Goal: Information Seeking & Learning: Learn about a topic

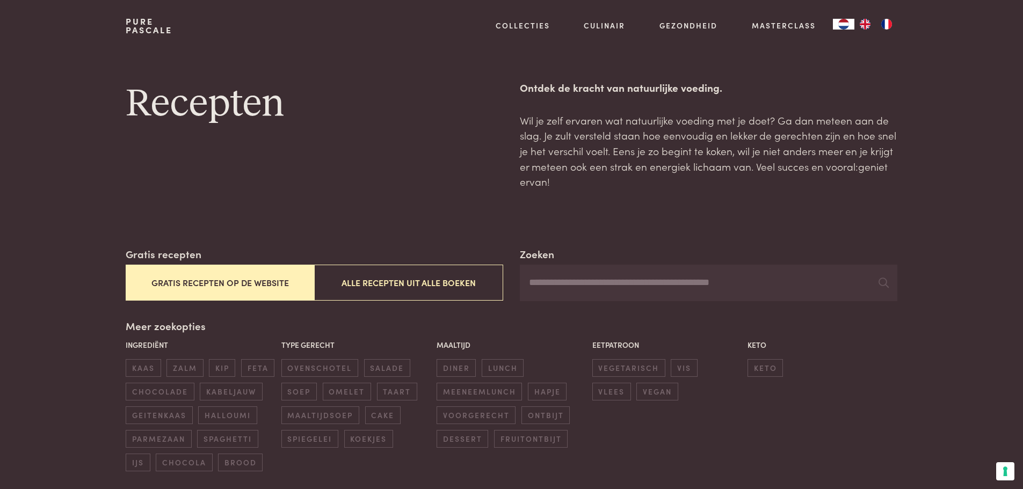
click at [850, 21] on link "NL" at bounding box center [843, 24] width 21 height 11
click at [424, 284] on button "Alle recepten uit alle boeken" at bounding box center [408, 283] width 188 height 36
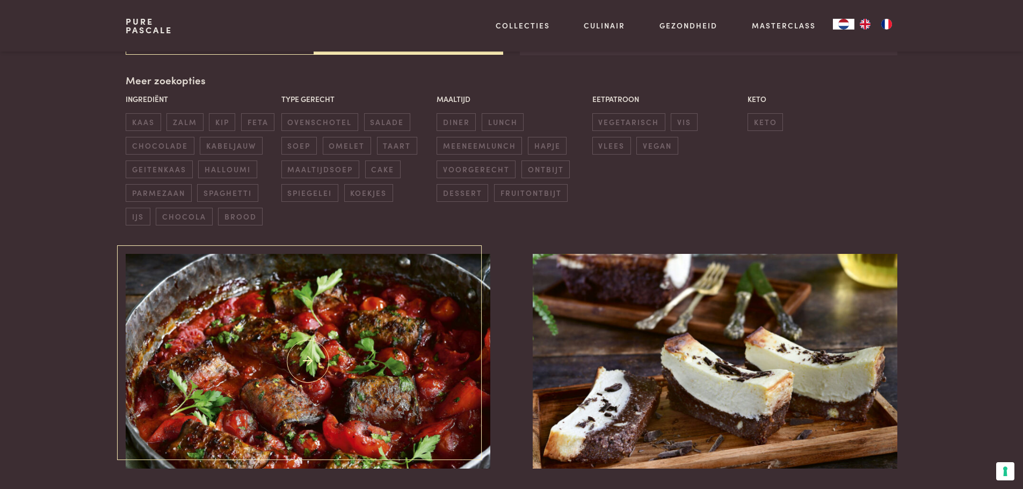
scroll to position [246, 0]
click at [384, 168] on span "cake" at bounding box center [382, 169] width 35 height 18
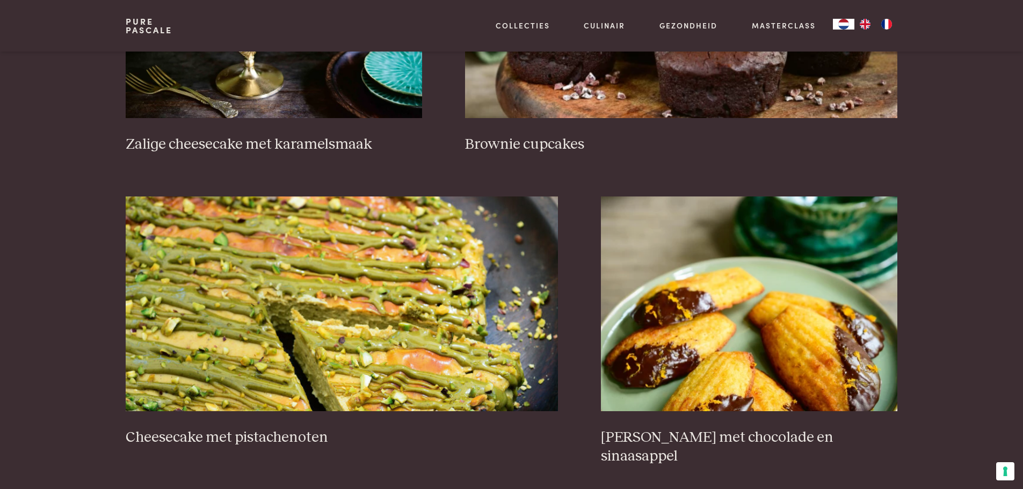
scroll to position [891, 0]
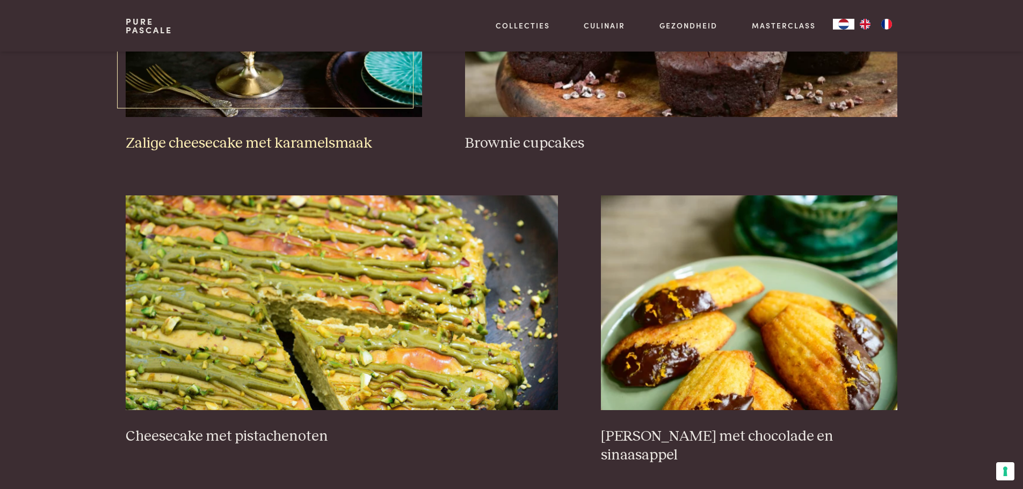
click at [310, 143] on h3 "Zalige cheesecake met karamelsmaak" at bounding box center [274, 143] width 296 height 19
click at [569, 130] on link "Brownie cupcakes" at bounding box center [681, 27] width 432 height 250
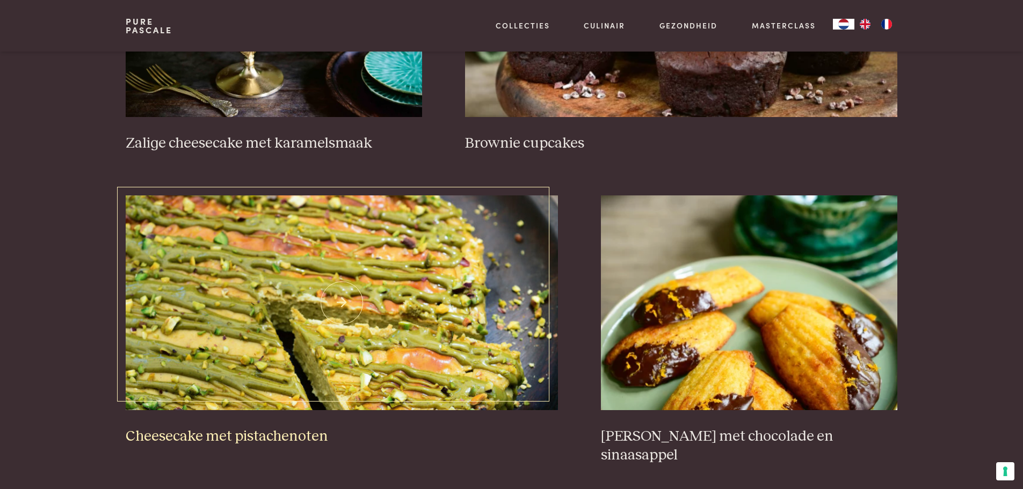
click at [239, 434] on h3 "Cheesecake met pistachenoten" at bounding box center [342, 436] width 432 height 19
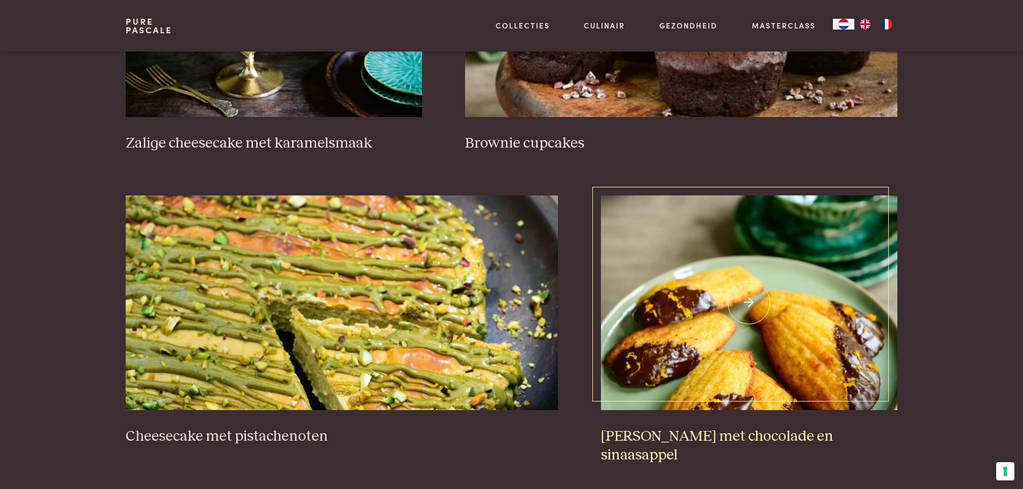
click at [706, 438] on h3 "Madeleines met chocolade en sinaasappel" at bounding box center [749, 445] width 296 height 37
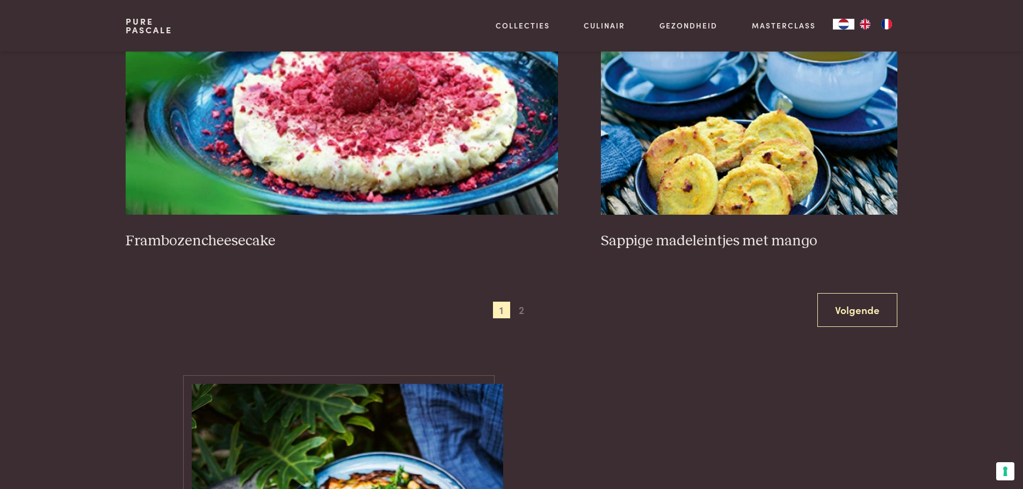
scroll to position [1965, 0]
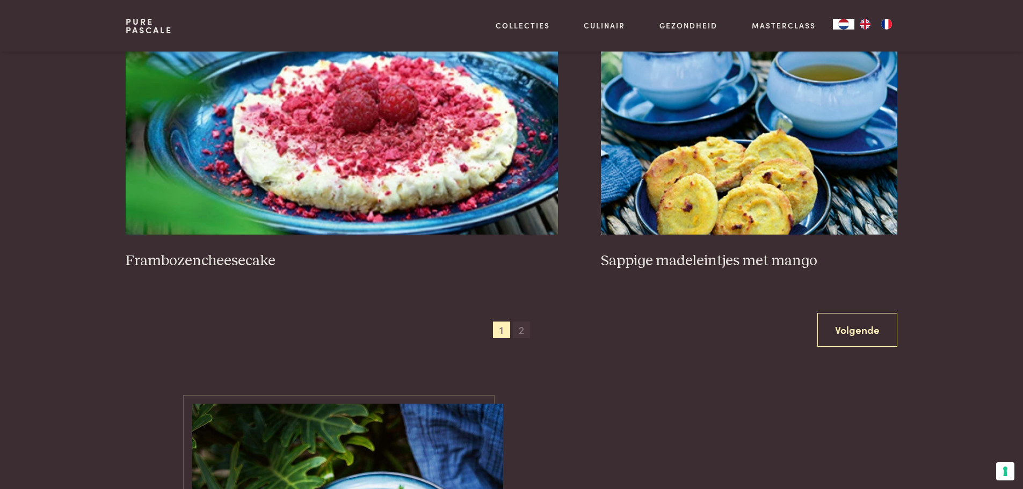
click at [519, 322] on span "2" at bounding box center [521, 330] width 17 height 17
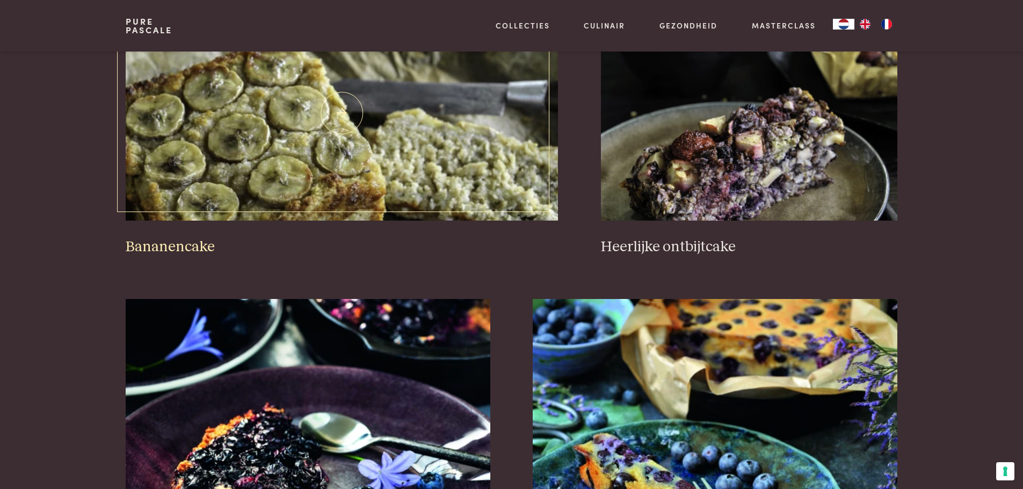
scroll to position [1106, 0]
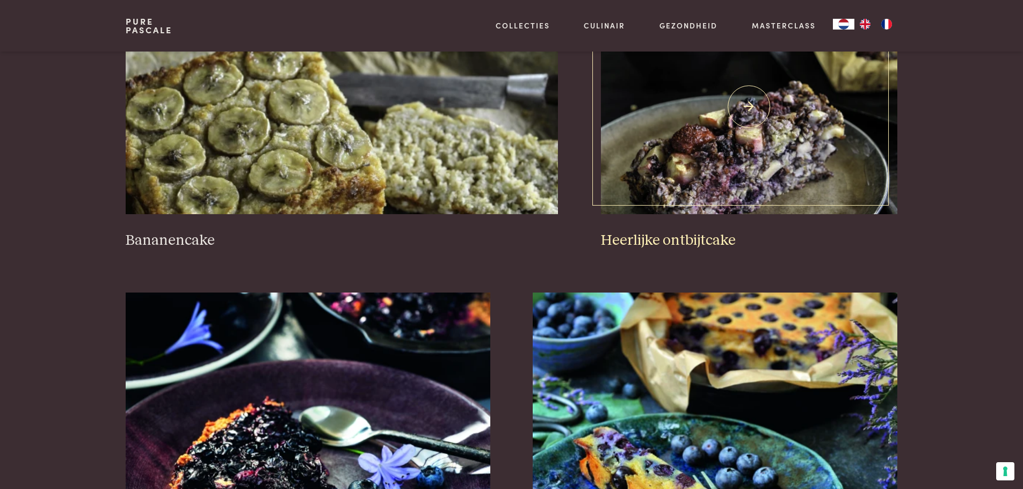
click at [646, 242] on h3 "Heerlijke ontbijtcake" at bounding box center [749, 240] width 296 height 19
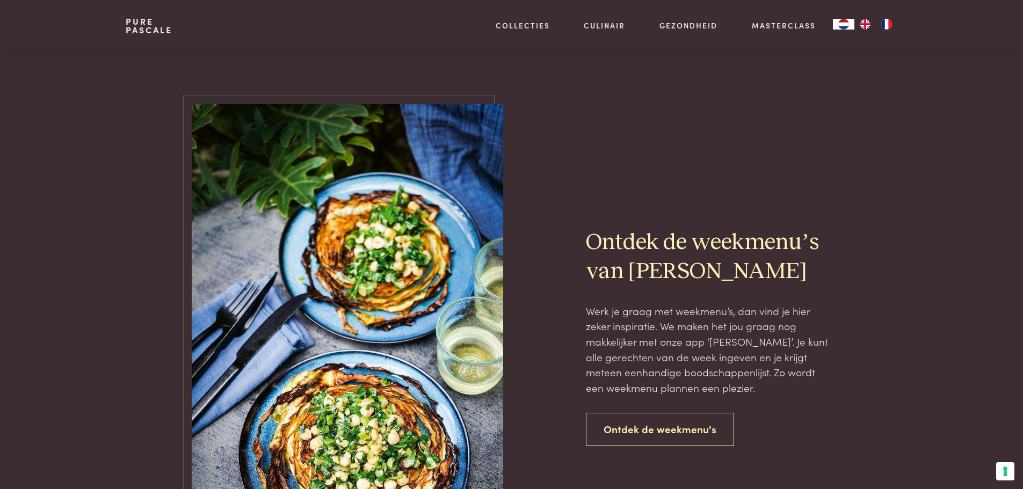
scroll to position [1965, 0]
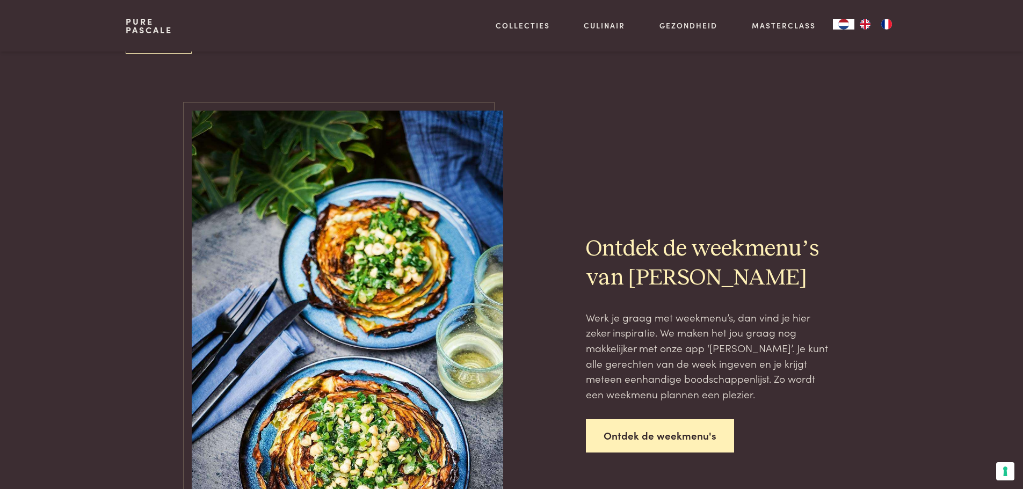
click at [645, 443] on link "Ontdek de weekmenu's" at bounding box center [660, 436] width 148 height 34
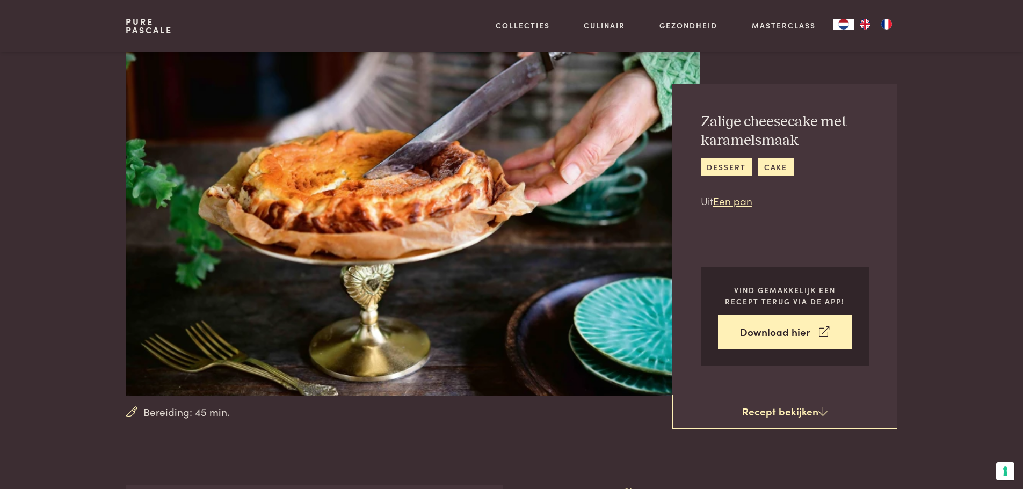
scroll to position [322, 0]
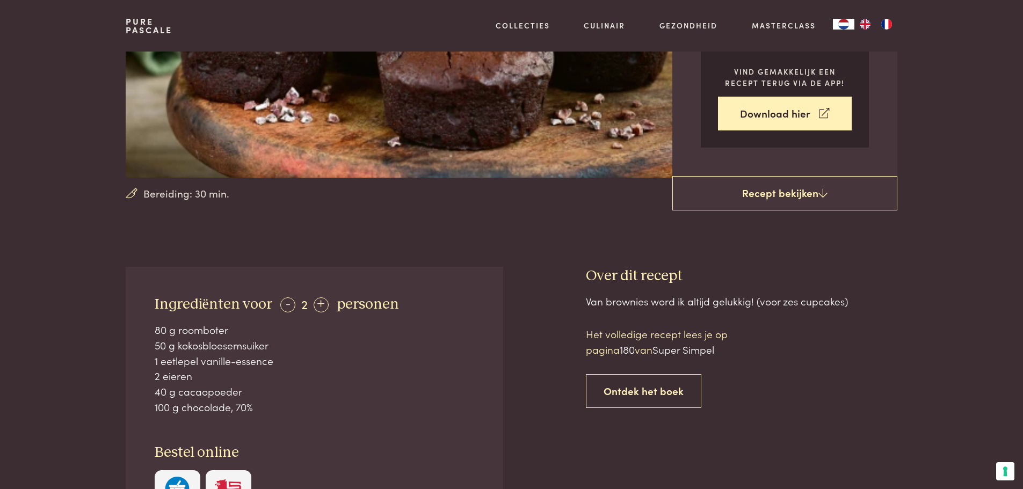
scroll to position [322, 0]
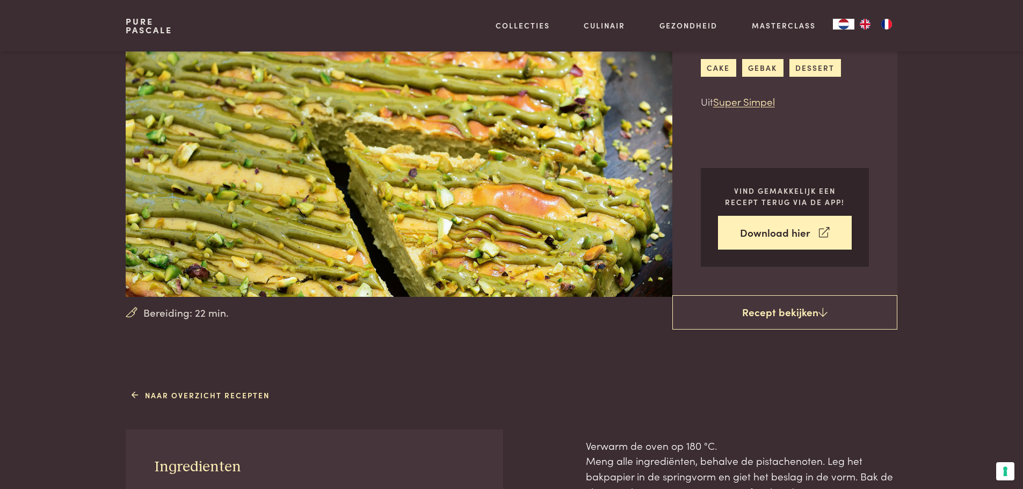
scroll to position [322, 0]
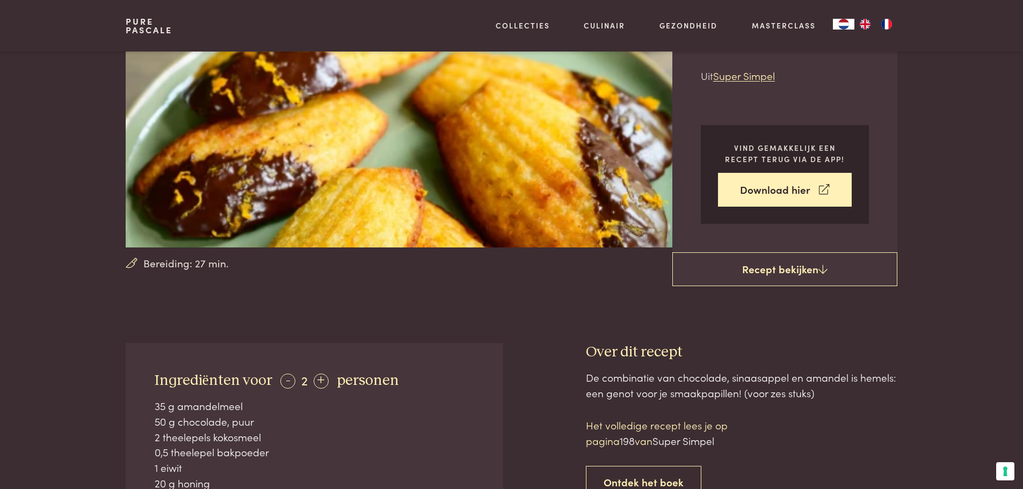
scroll to position [215, 0]
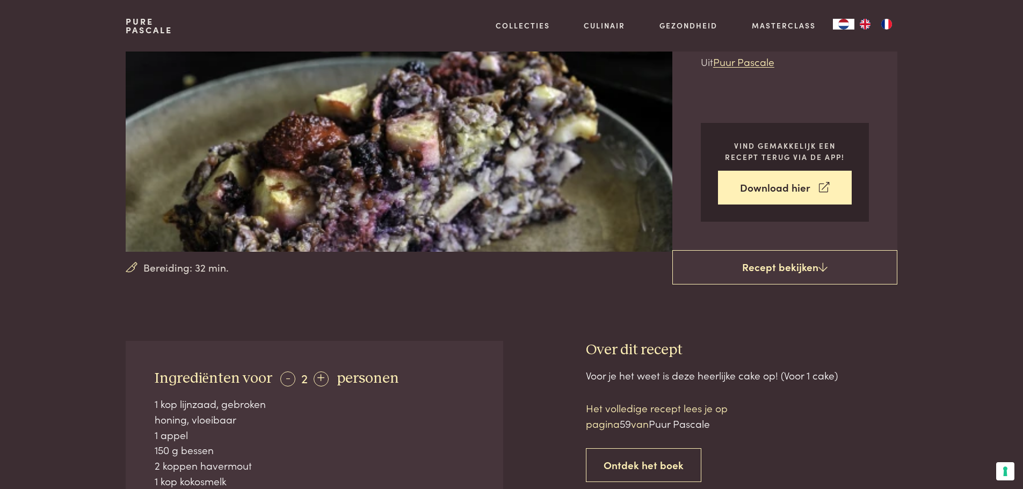
scroll to position [215, 0]
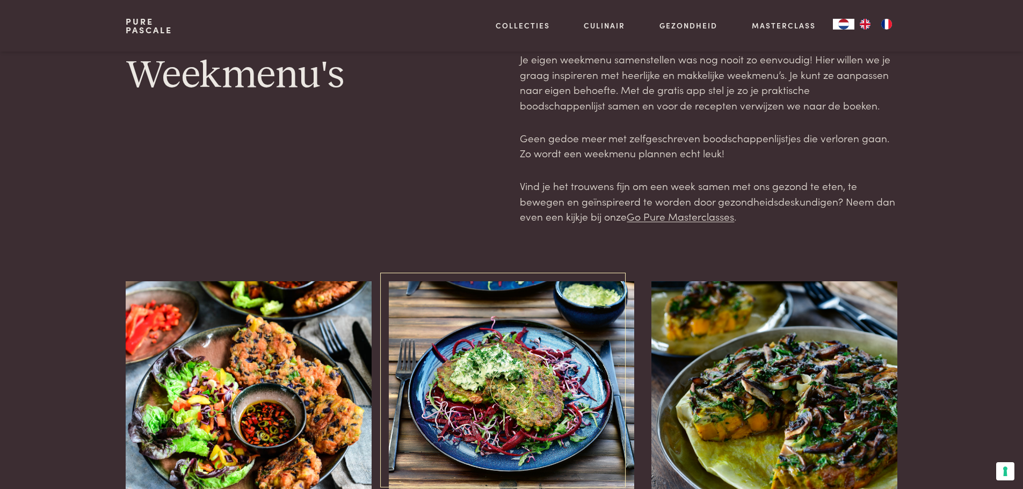
scroll to position [107, 0]
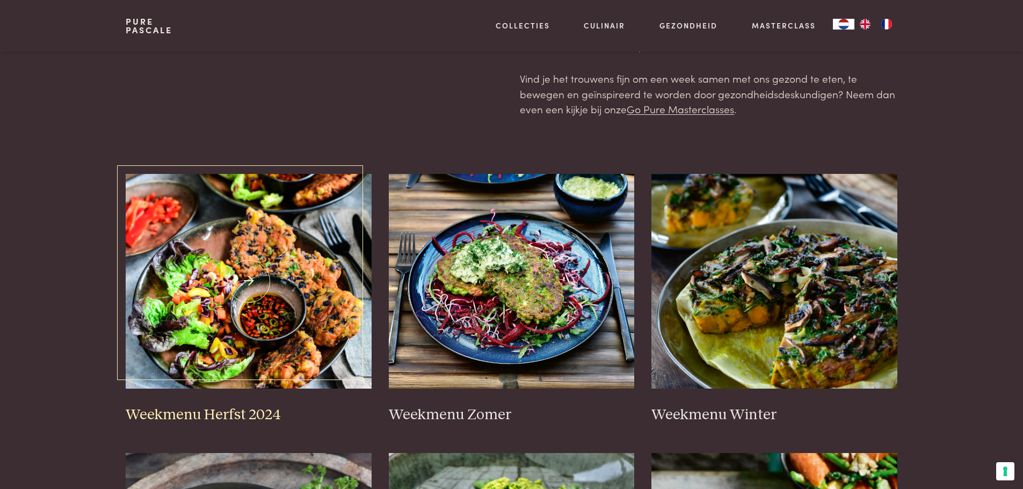
click at [261, 366] on img at bounding box center [249, 281] width 246 height 215
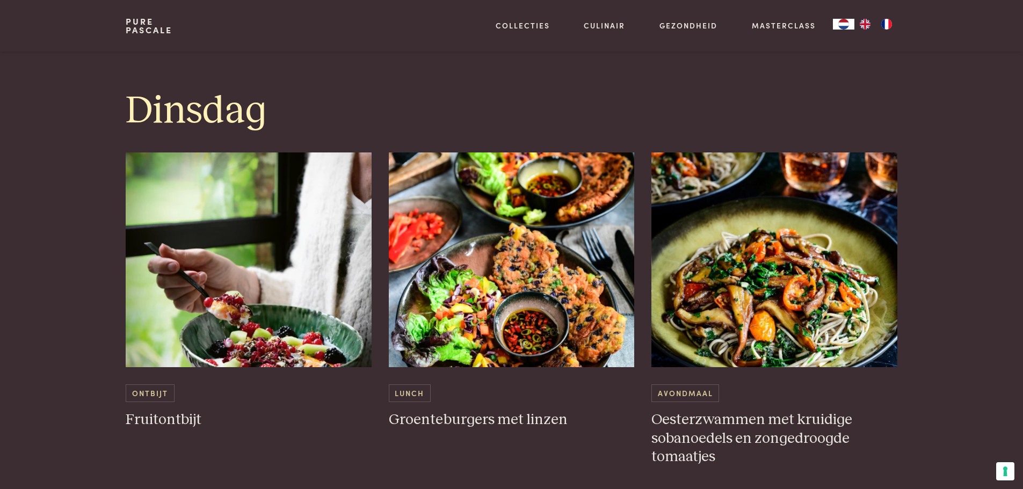
scroll to position [967, 0]
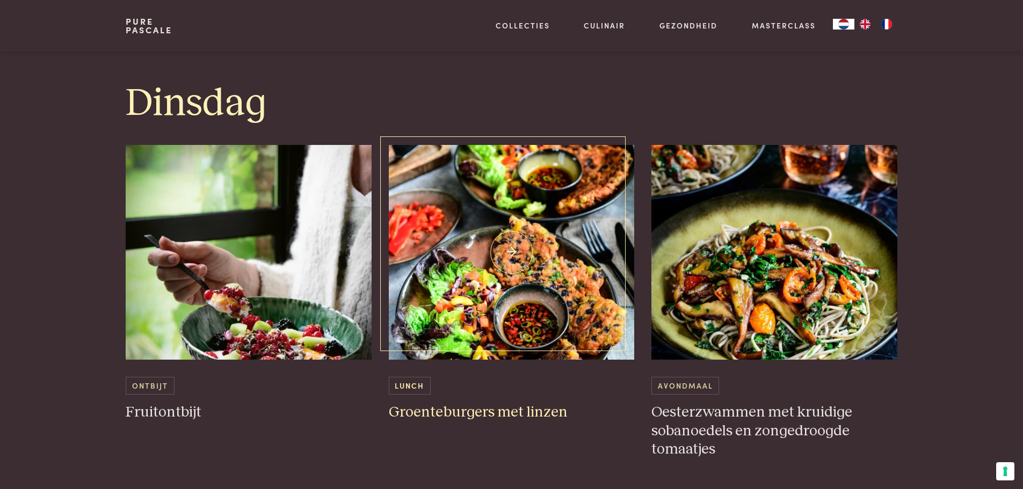
click at [454, 415] on h3 "Groenteburgers met linzen" at bounding box center [512, 412] width 246 height 19
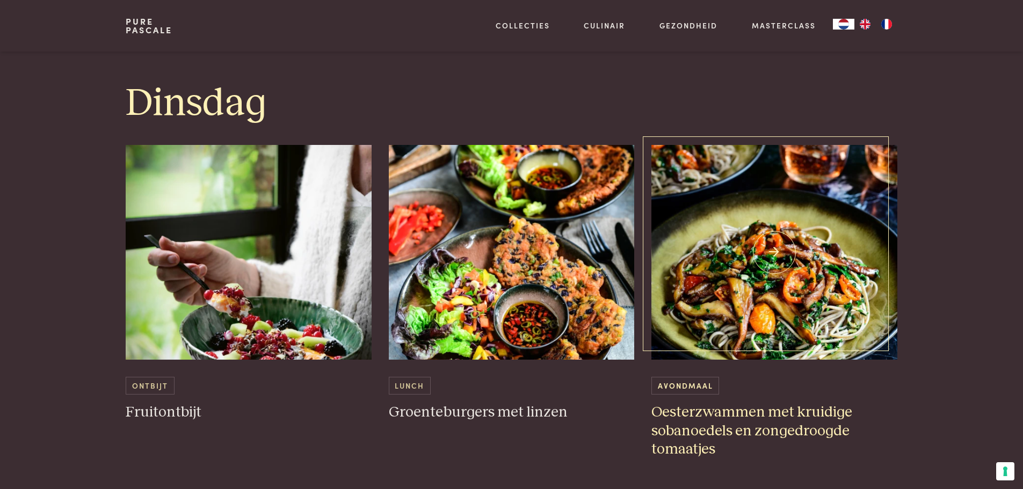
click at [789, 321] on img at bounding box center [774, 252] width 246 height 215
click at [716, 411] on h3 "Oesterzwammen met kruidige sobanoedels en zongedroogde tomaatjes" at bounding box center [774, 431] width 246 height 56
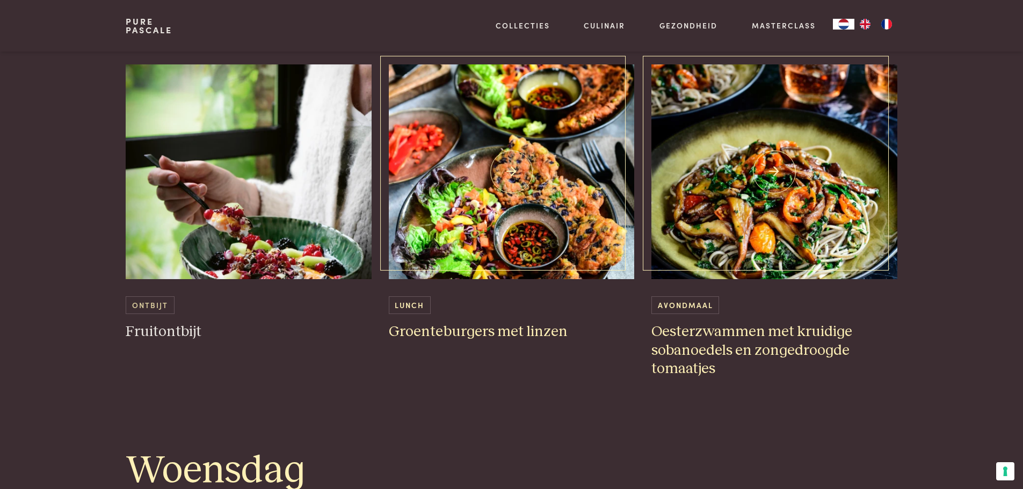
scroll to position [1138, 0]
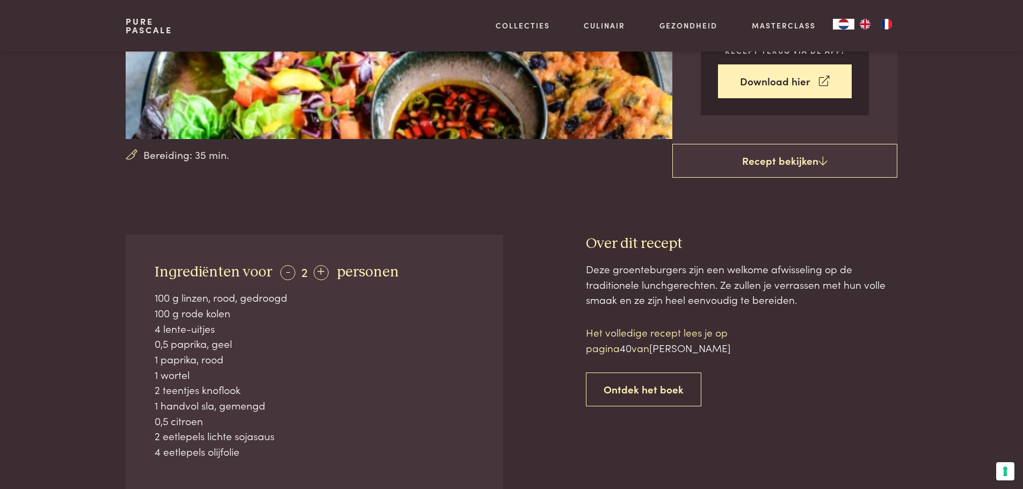
scroll to position [322, 0]
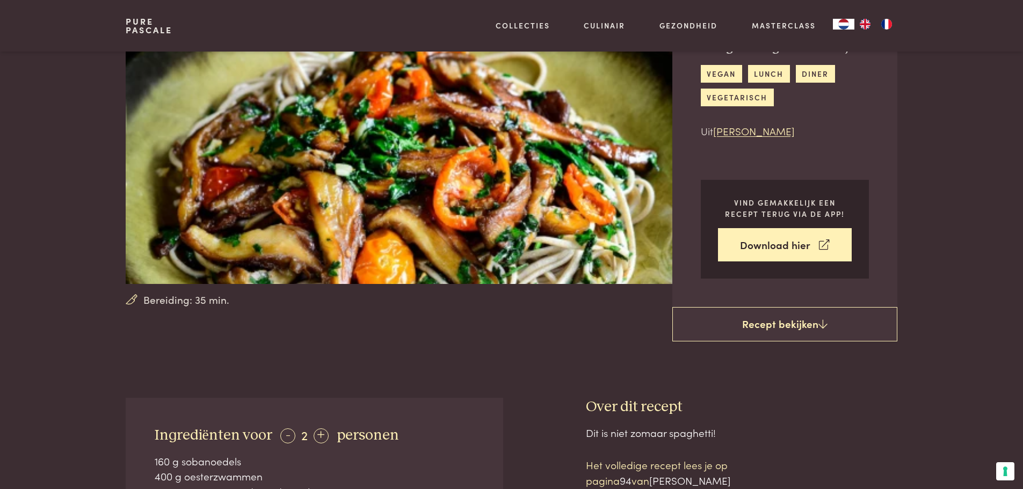
scroll to position [215, 0]
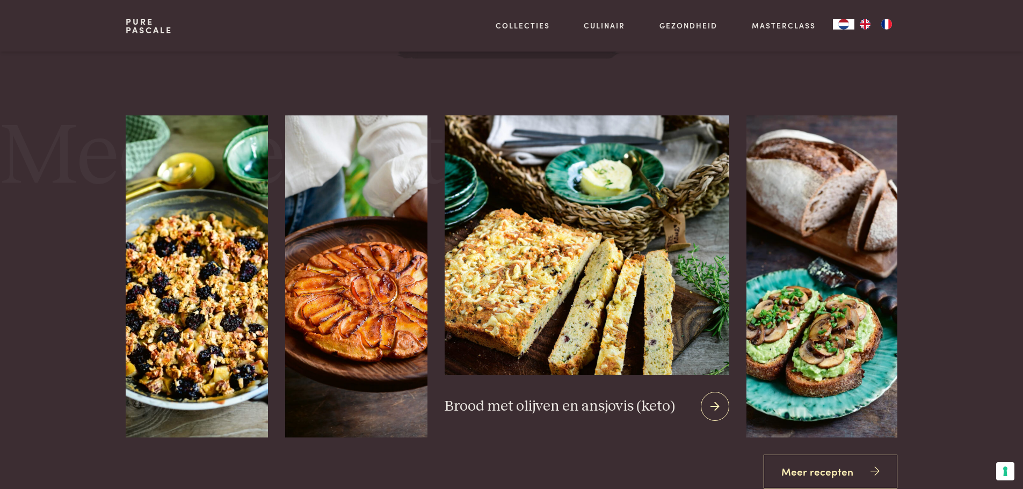
scroll to position [1396, 0]
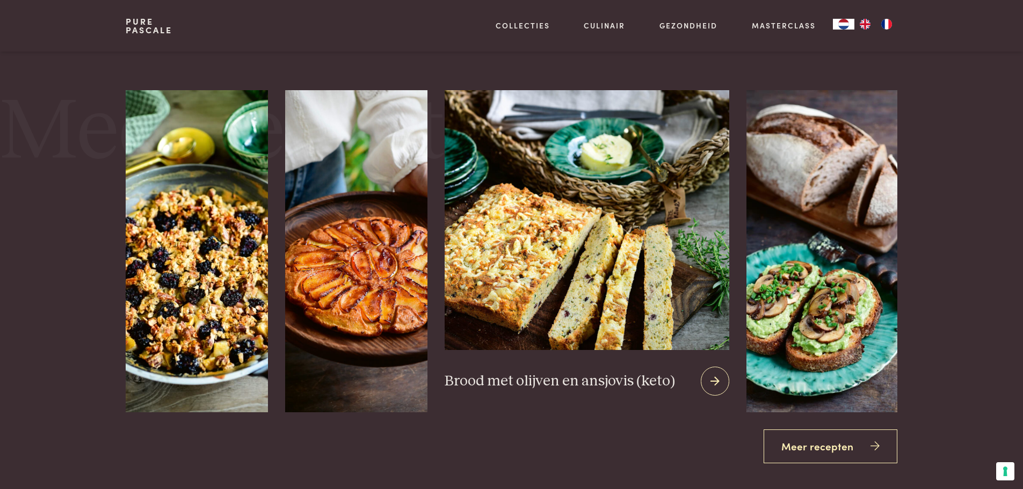
click at [578, 304] on img at bounding box center [587, 219] width 285 height 259
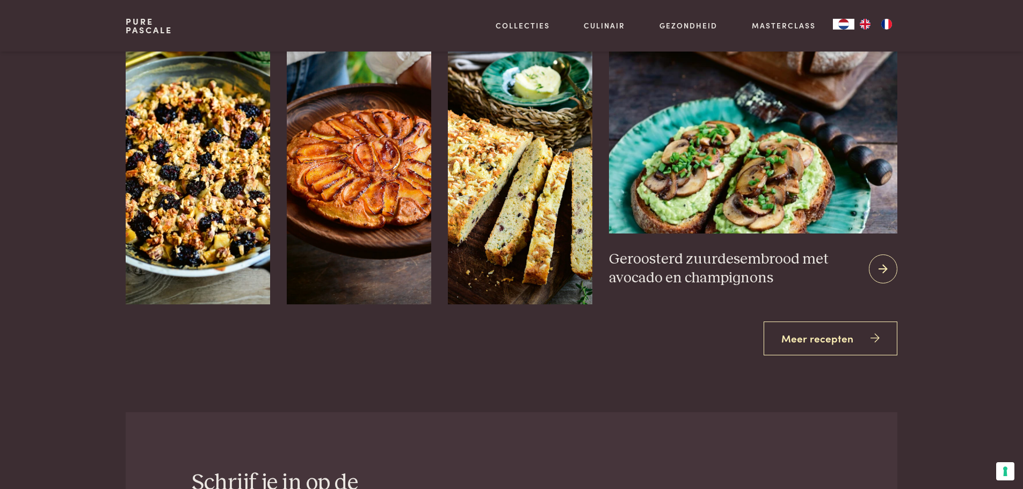
scroll to position [1503, 0]
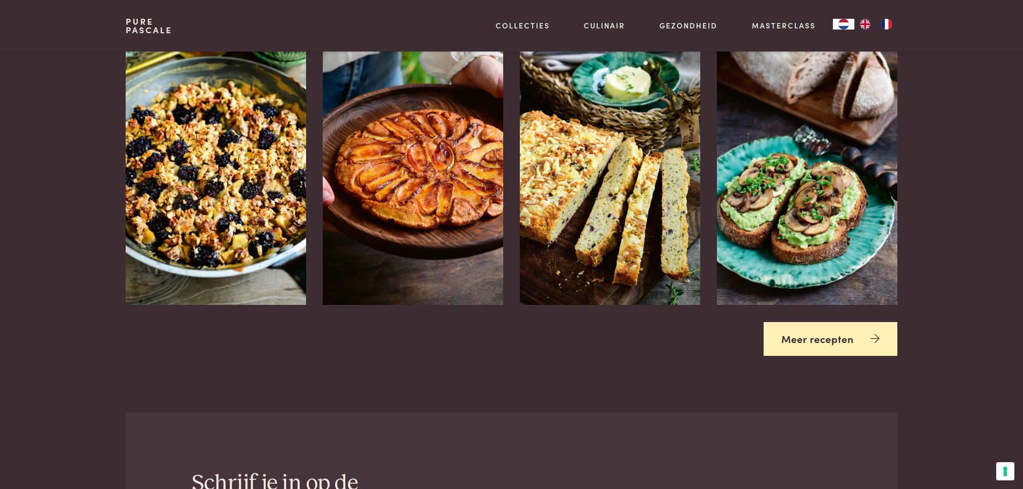
click at [823, 339] on link "Meer recepten" at bounding box center [831, 339] width 134 height 34
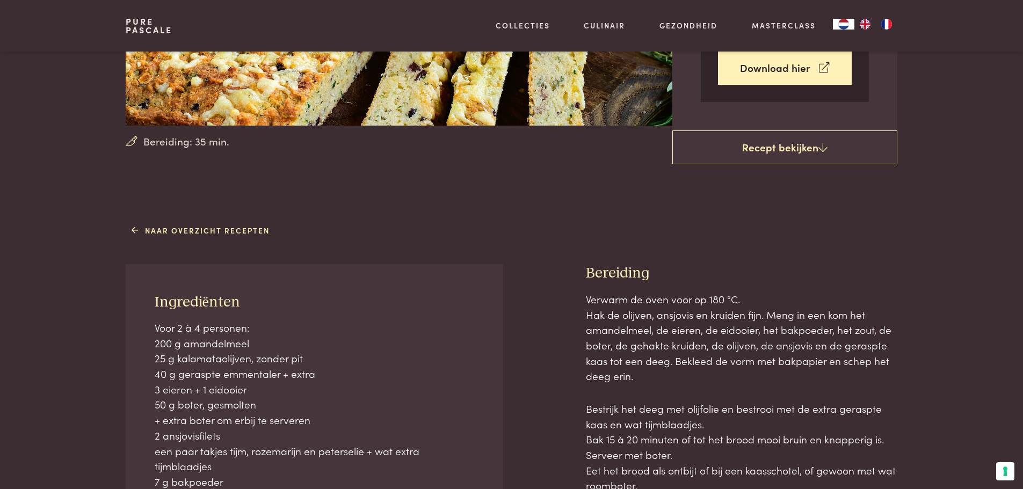
scroll to position [322, 0]
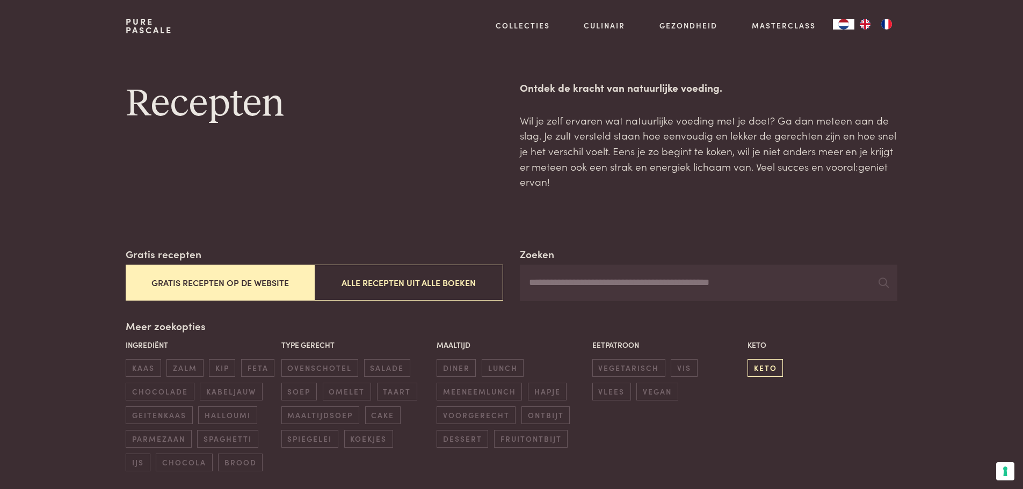
click at [760, 372] on span "keto" at bounding box center [764, 368] width 35 height 18
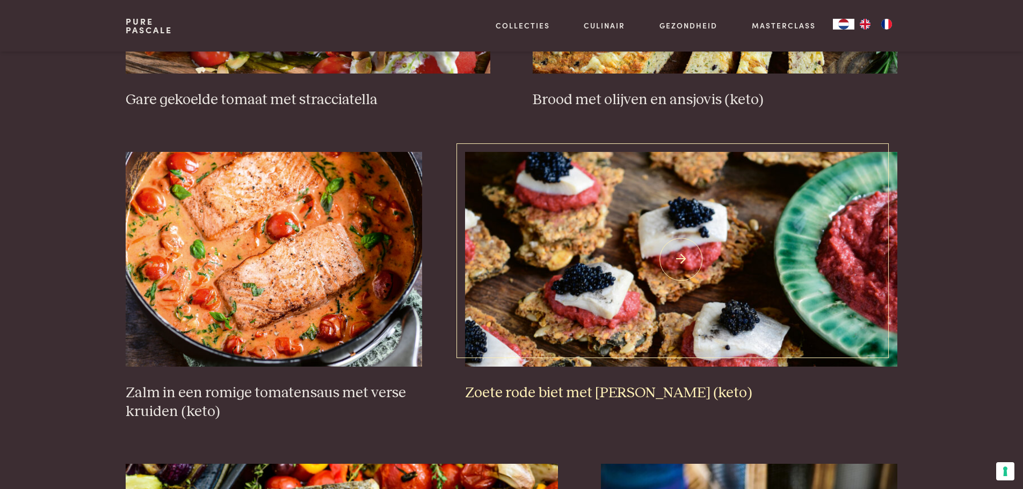
scroll to position [676, 0]
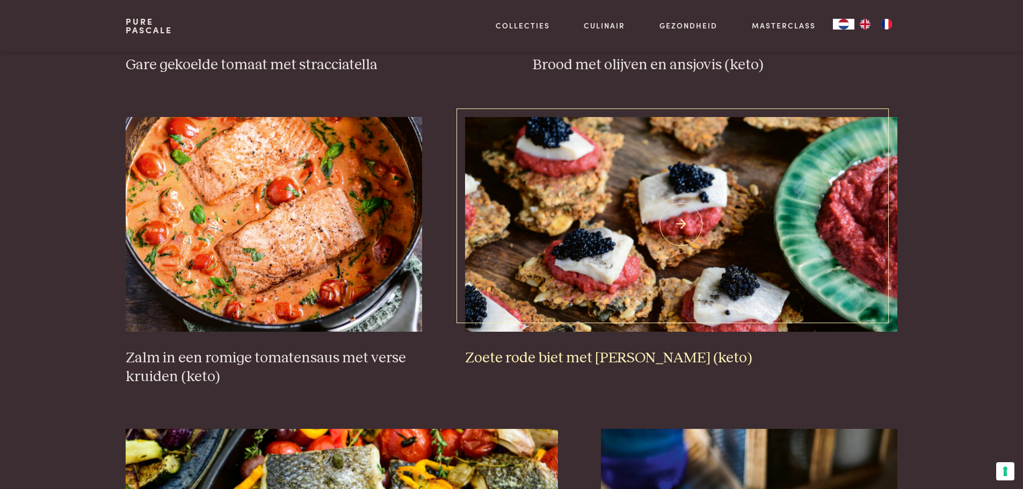
click at [583, 358] on h3 "Zoete rode biet met zure haring (keto)" at bounding box center [681, 358] width 432 height 19
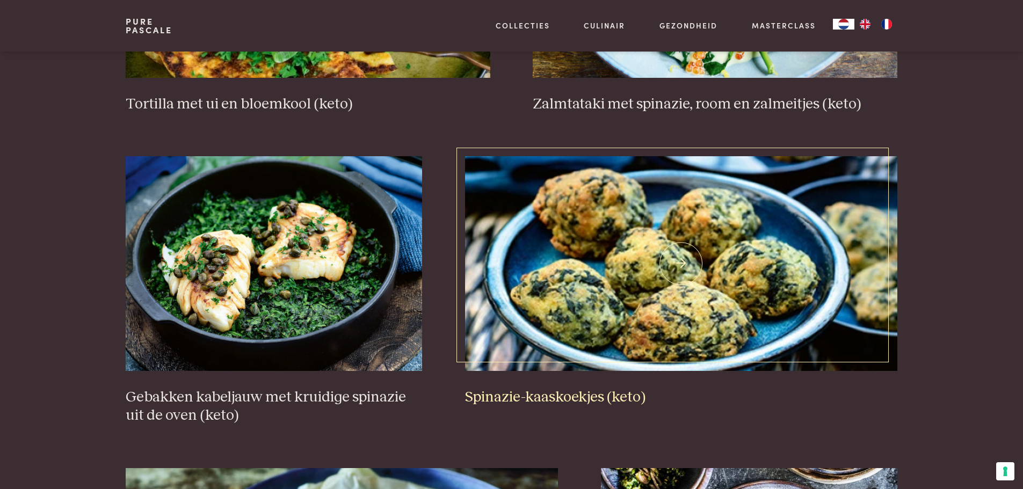
scroll to position [1643, 0]
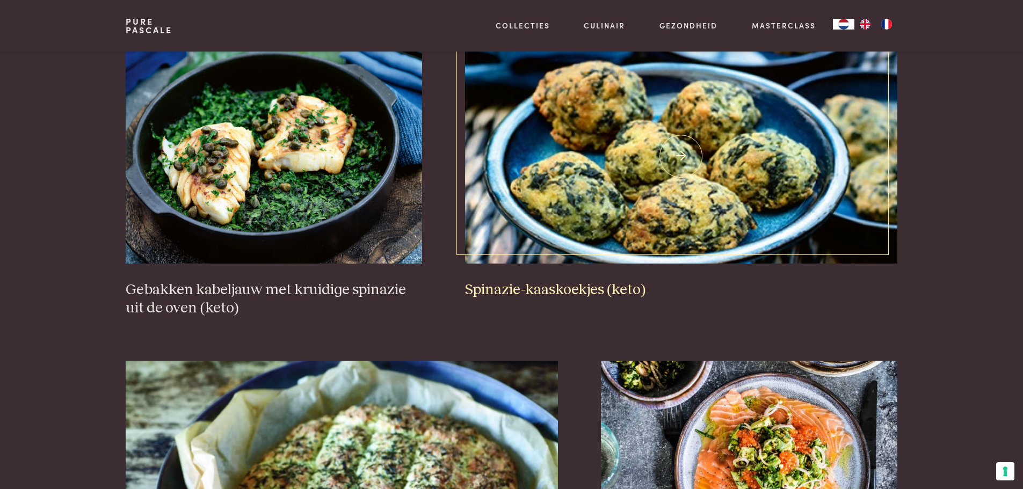
click at [564, 293] on h3 "Spinazie-kaaskoekjes (keto)" at bounding box center [681, 290] width 432 height 19
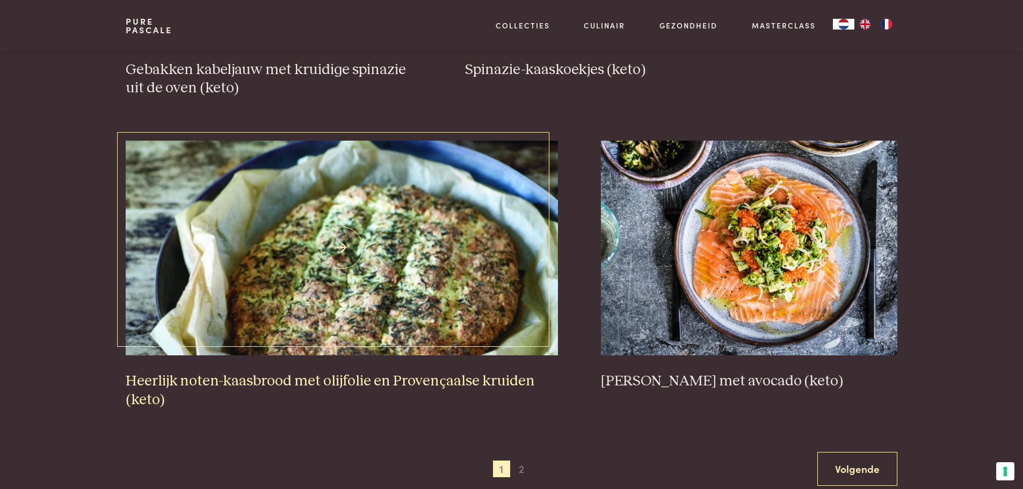
scroll to position [1965, 0]
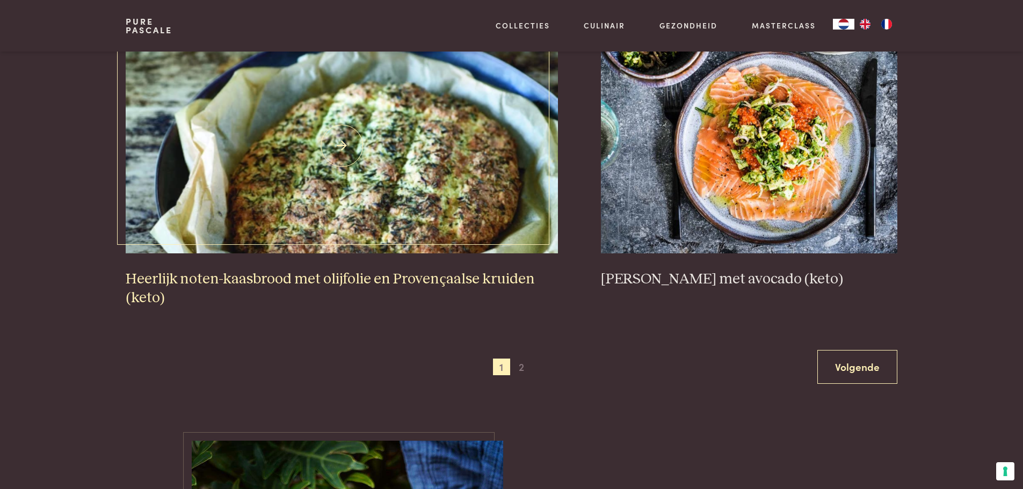
click at [300, 280] on h3 "Heerlijk noten-kaasbrood met olijfolie en Provençaalse kruiden (keto)" at bounding box center [342, 288] width 432 height 37
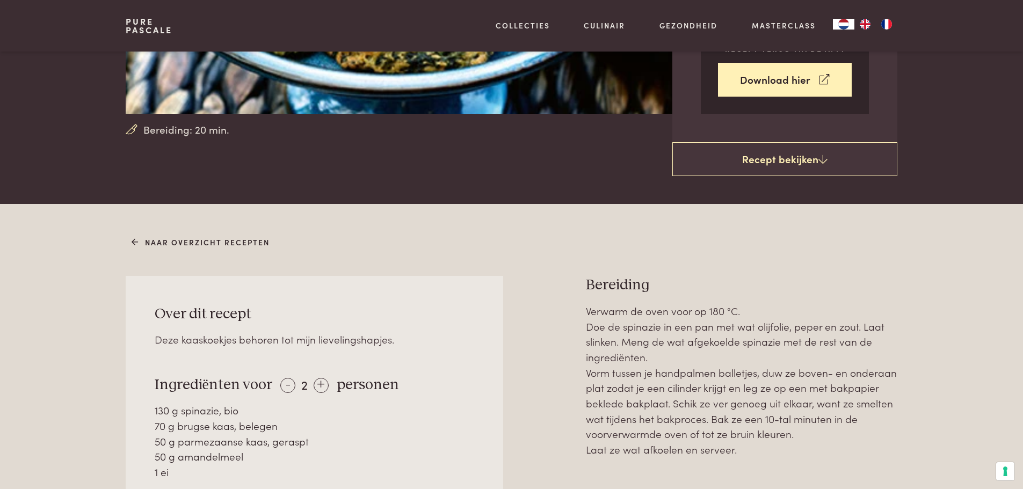
scroll to position [322, 0]
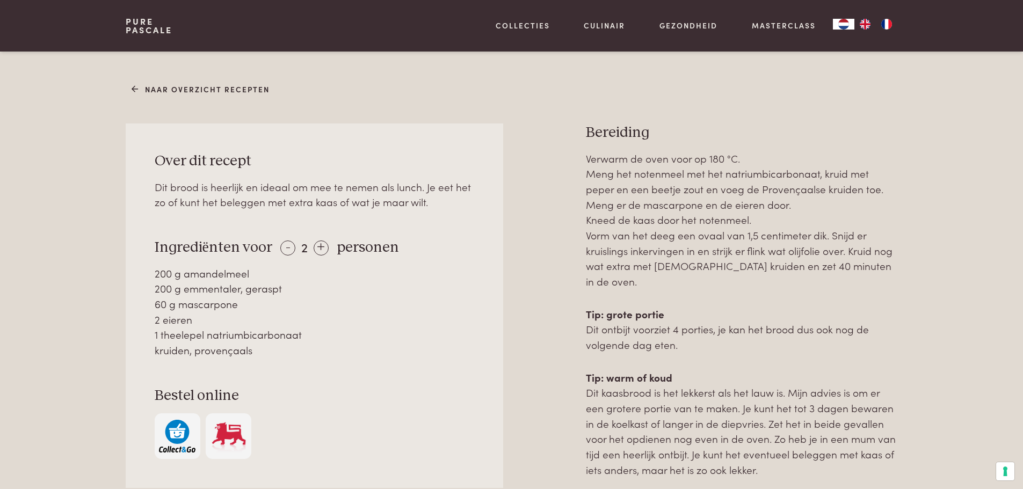
scroll to position [537, 0]
